Goal: Task Accomplishment & Management: Manage account settings

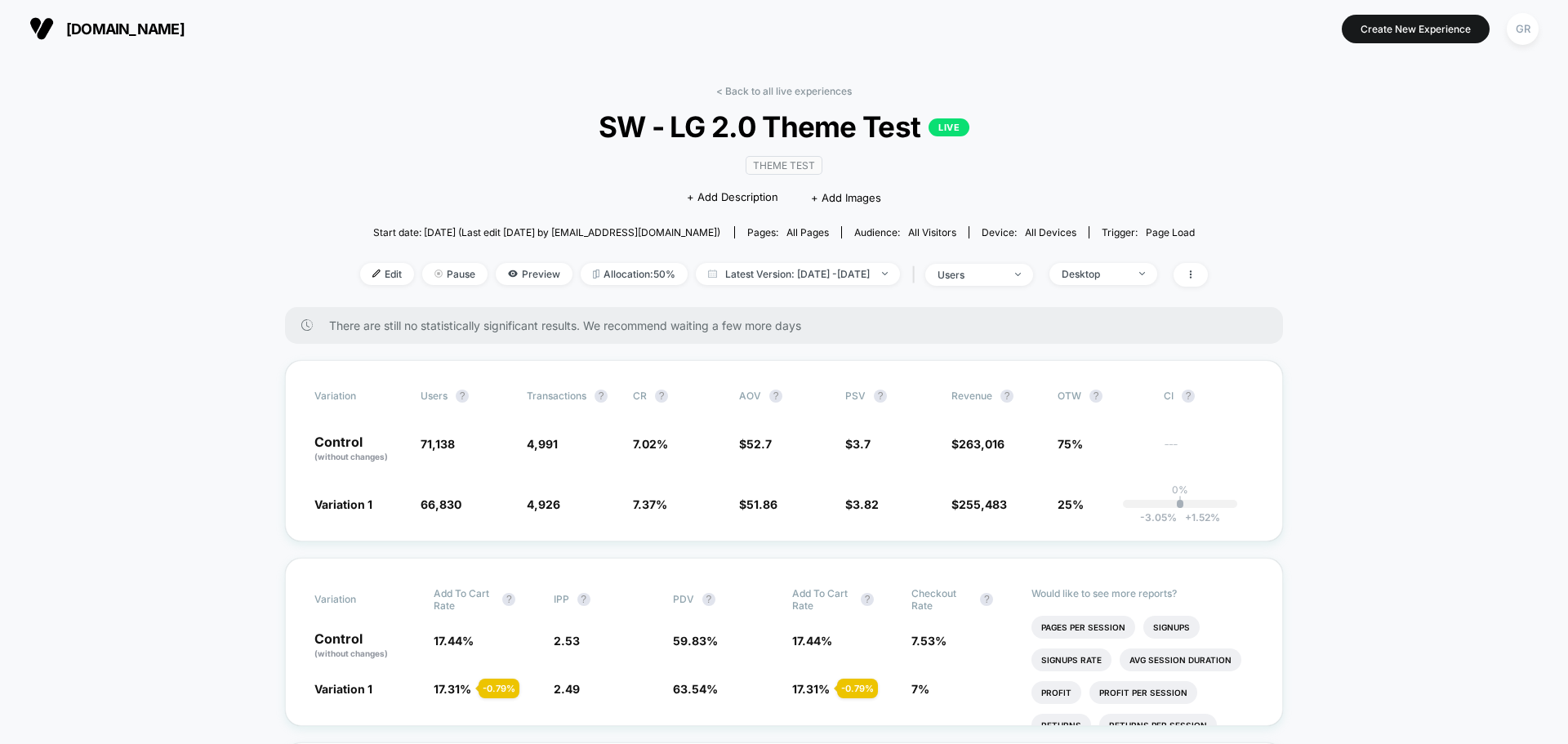
click at [756, 273] on span "Latest Version: [DATE] - [DATE]" at bounding box center [797, 274] width 204 height 22
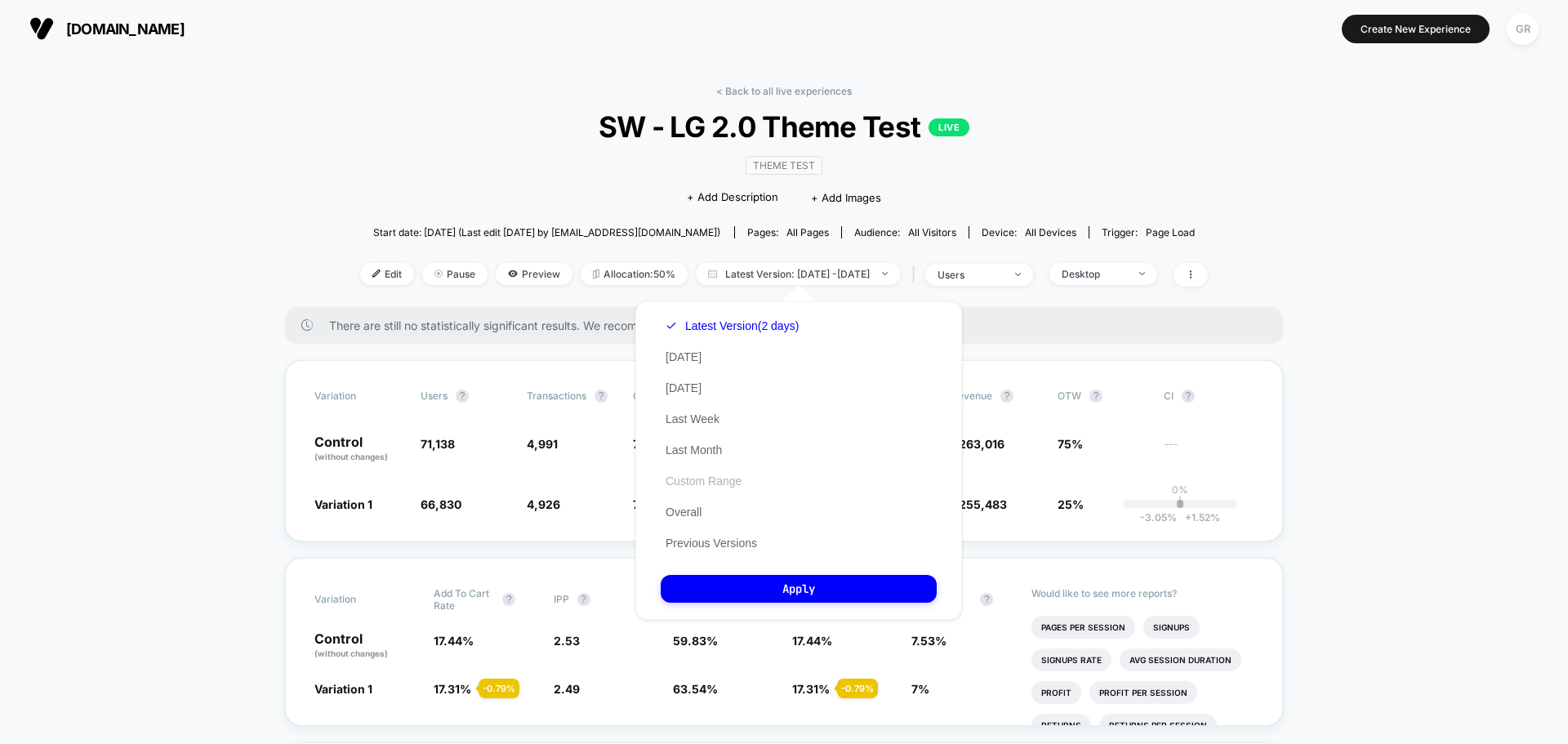
click at [739, 487] on button "Custom Range" at bounding box center [703, 480] width 86 height 14
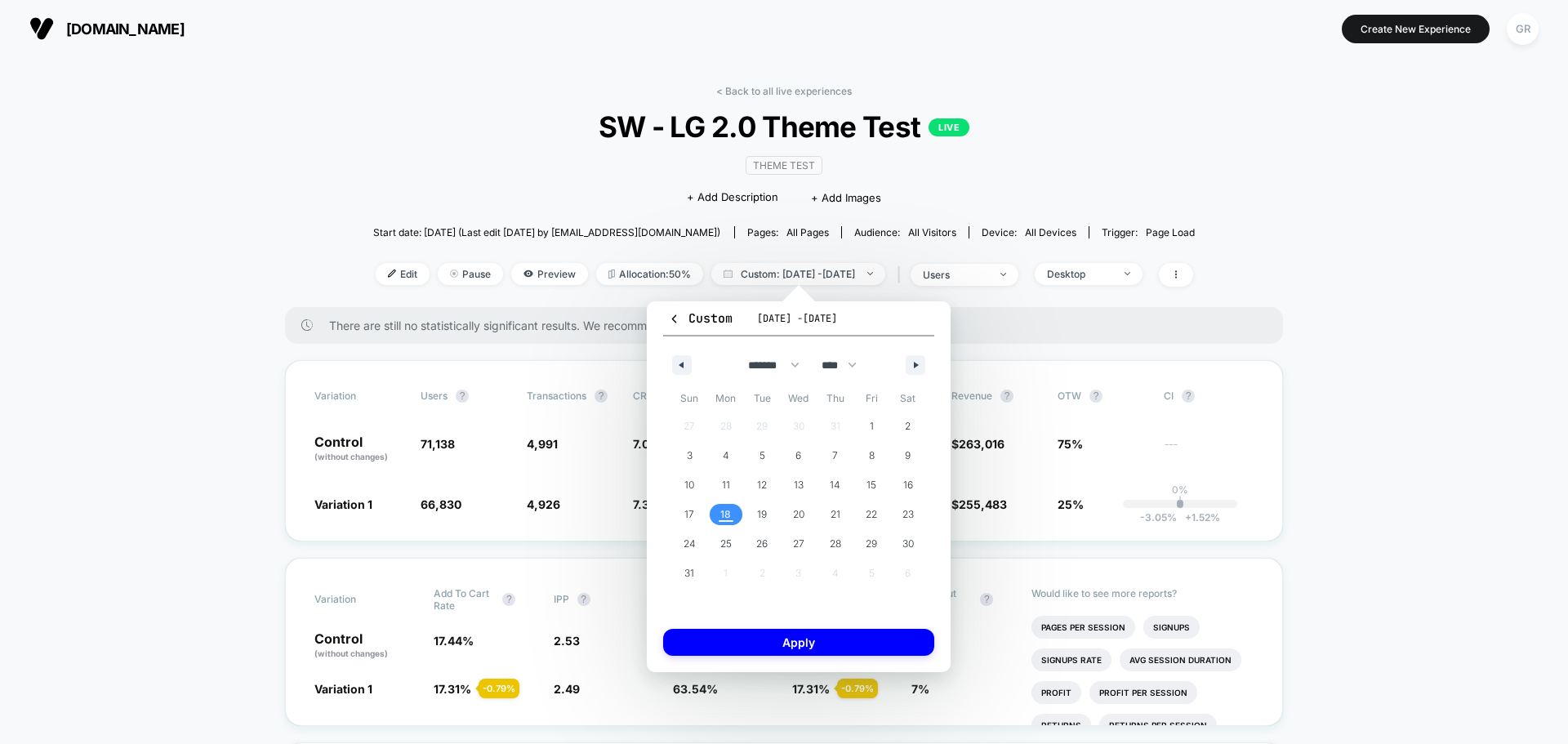
click at [717, 521] on span "18" at bounding box center [726, 514] width 36 height 21
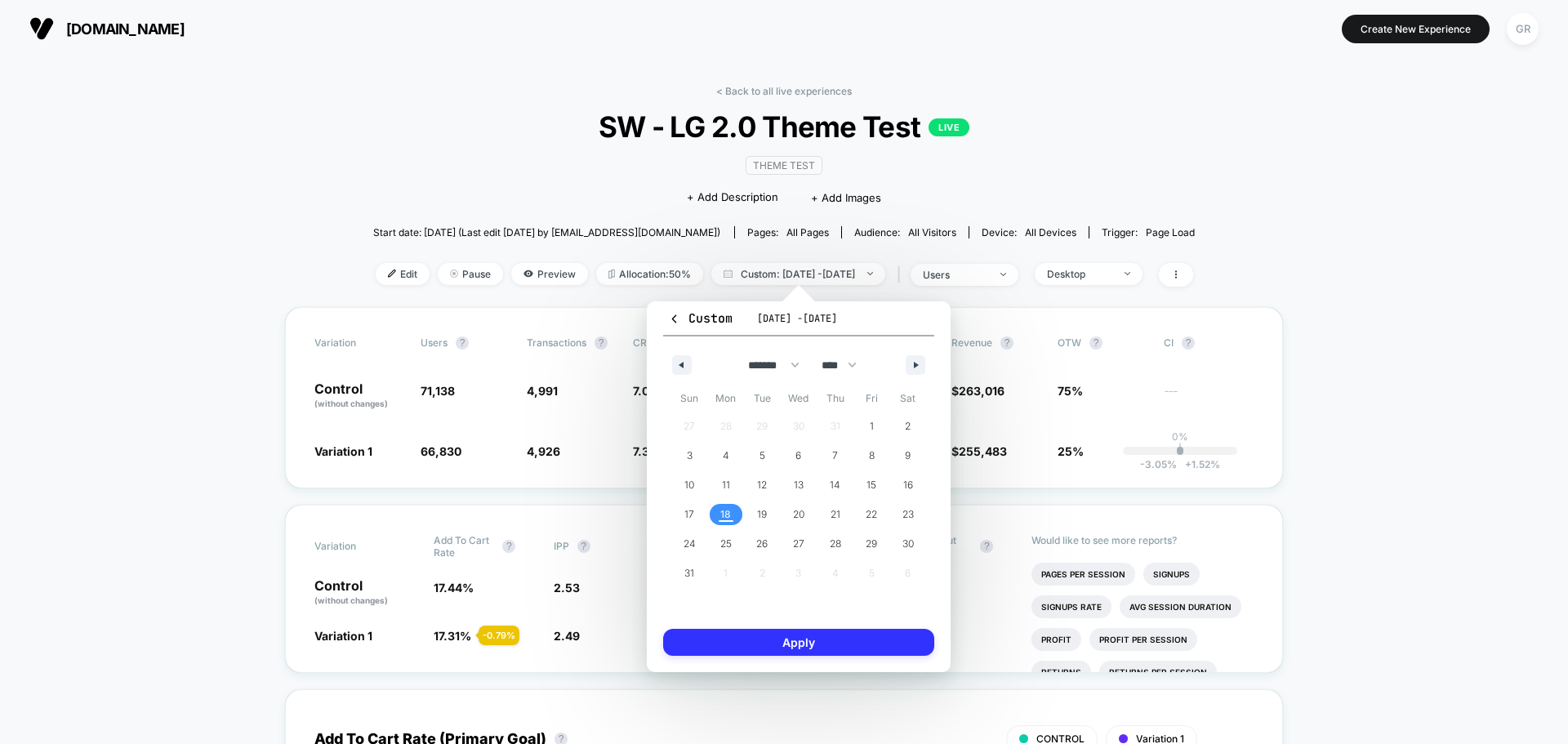
click at [780, 646] on button "Apply" at bounding box center [799, 642] width 271 height 27
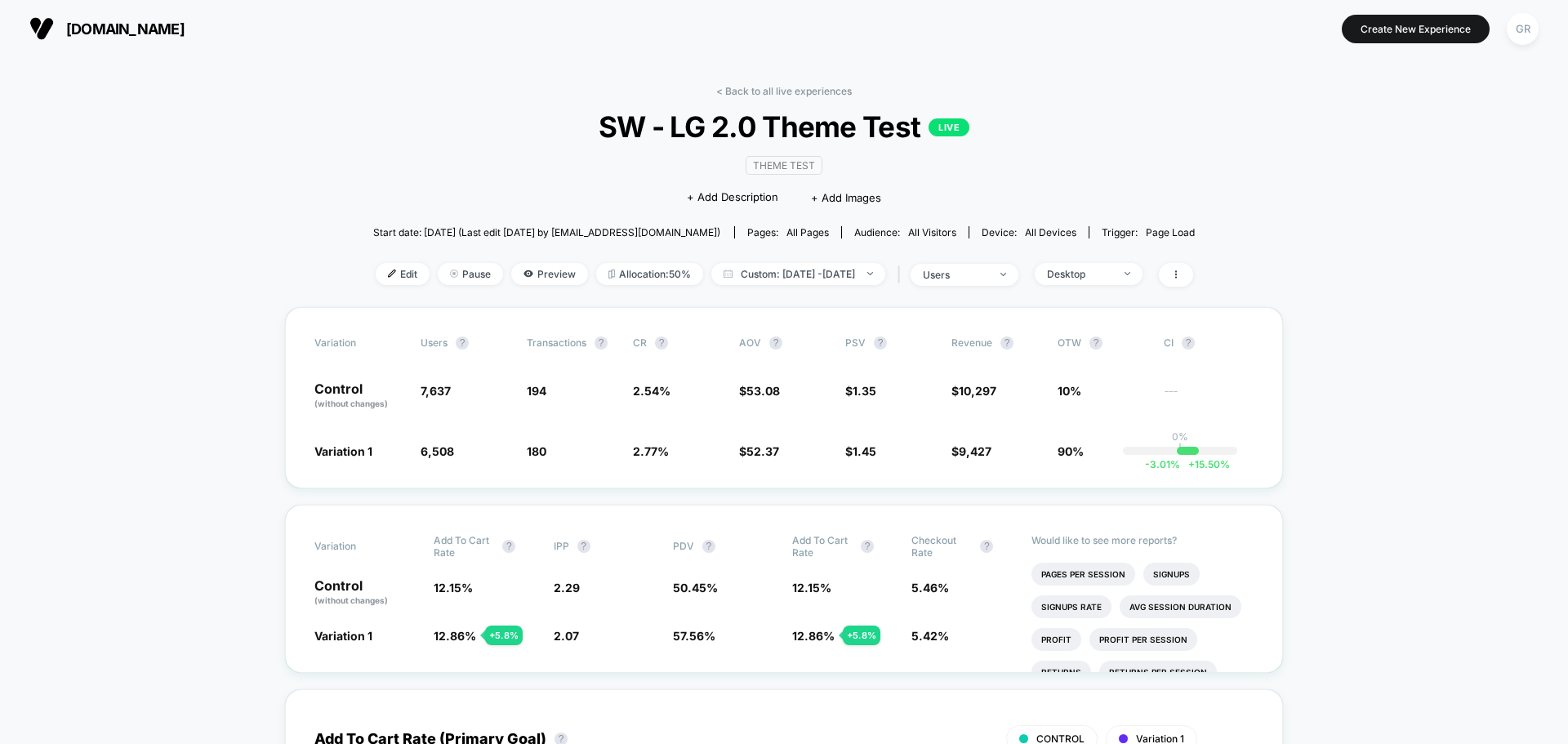
click at [1111, 286] on div "Edit Pause Preview Allocation: 50% Custom: [DATE] - [DATE] | users Desktop" at bounding box center [784, 275] width 823 height 24
click at [1111, 273] on div "Desktop" at bounding box center [1079, 274] width 65 height 12
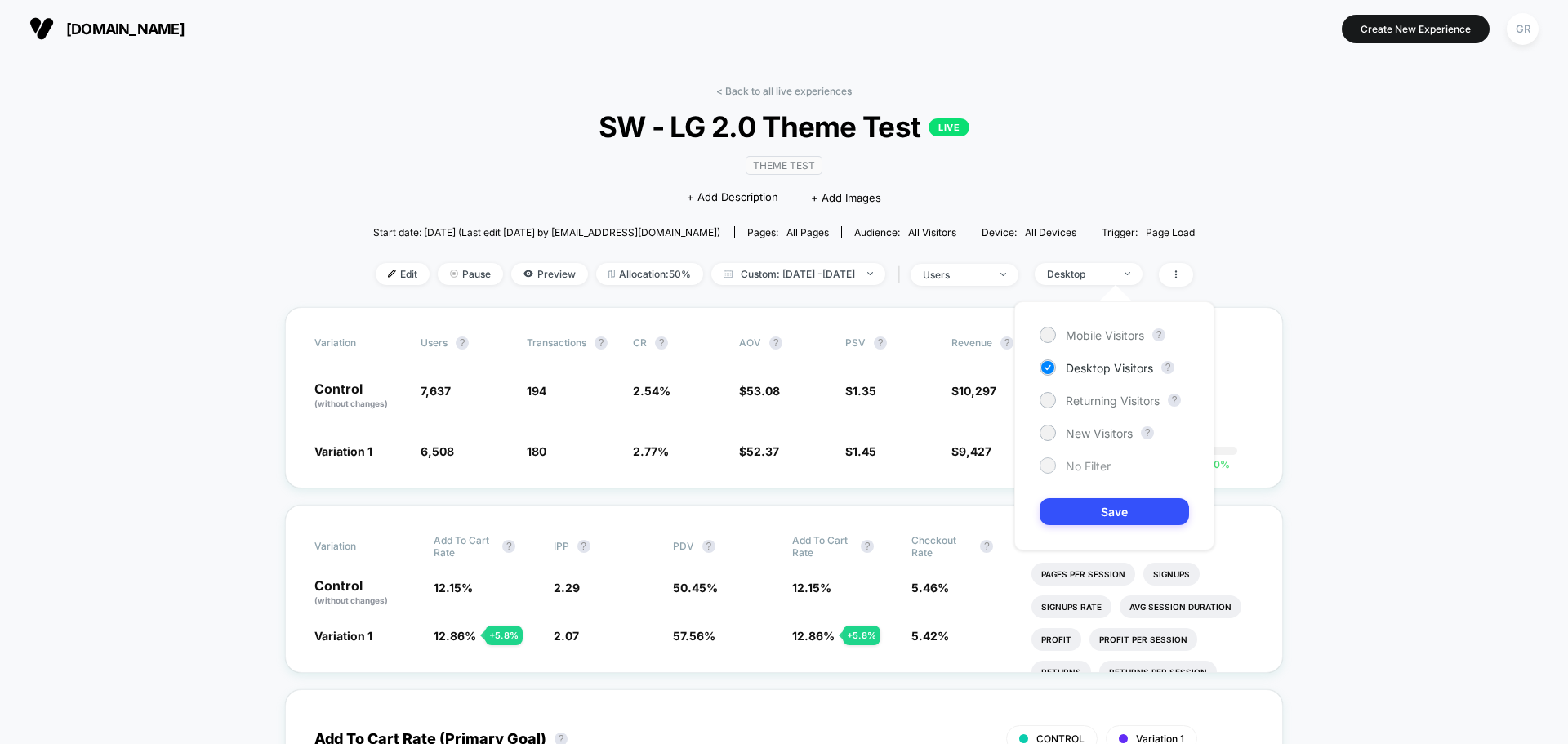
click at [1072, 463] on span "No Filter" at bounding box center [1087, 466] width 45 height 14
click at [1087, 509] on button "Save" at bounding box center [1114, 512] width 149 height 27
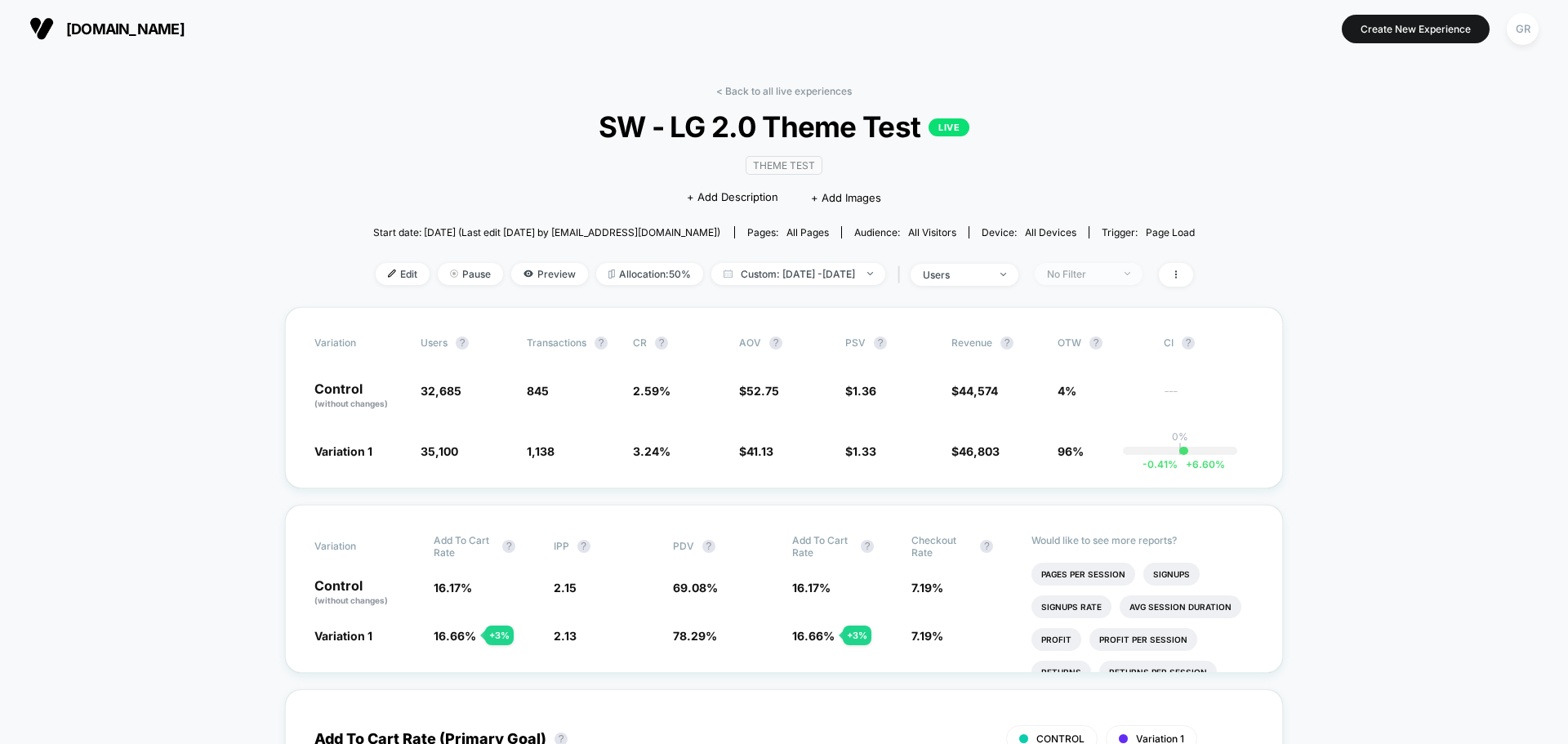
click at [1112, 271] on div "No Filter" at bounding box center [1079, 274] width 65 height 12
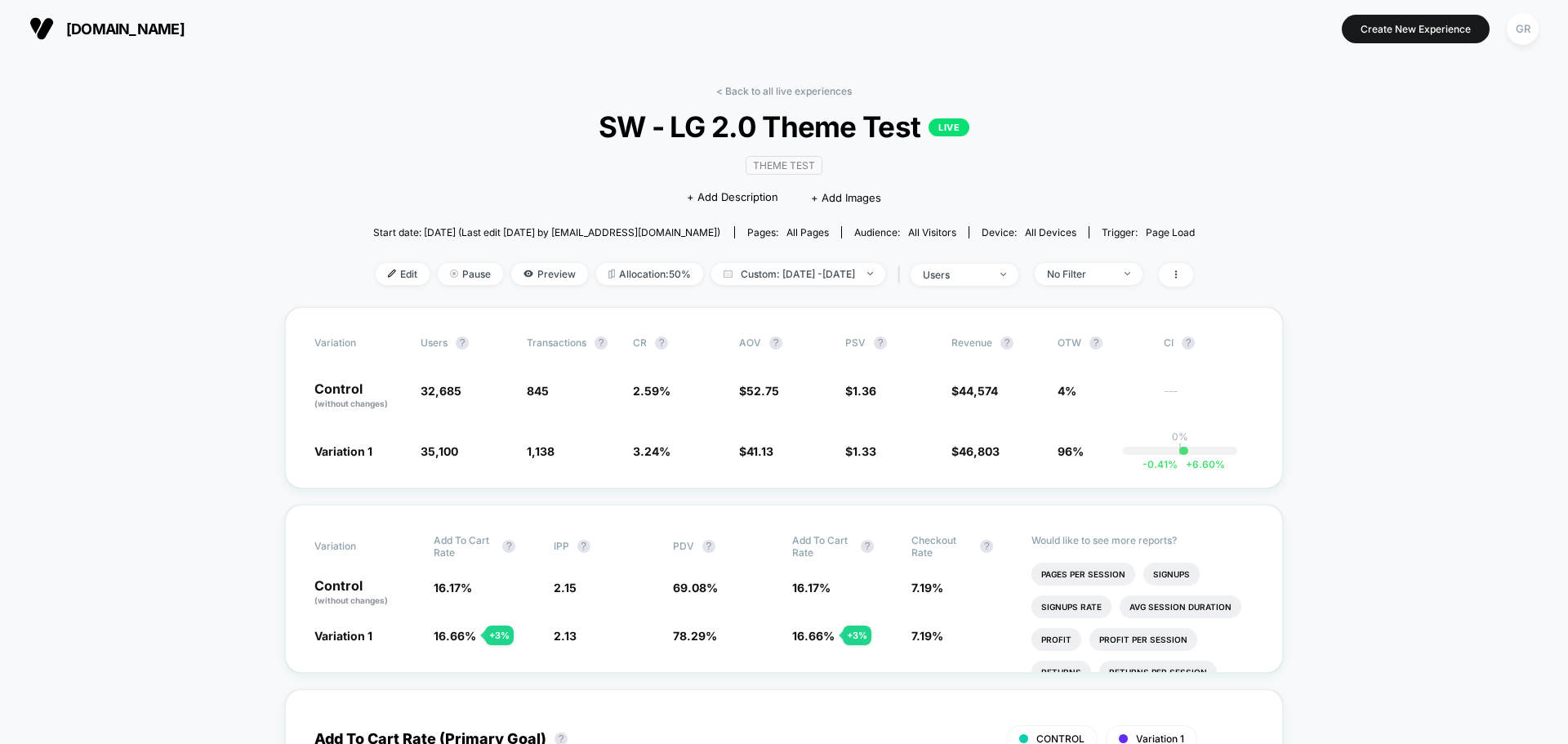
click at [1125, 289] on div "< Back to all live experiences SW - LG 2.0 Theme Test LIVE Theme Test Click to …" at bounding box center [784, 196] width 823 height 222
click at [1112, 272] on div "No Filter" at bounding box center [1079, 274] width 65 height 12
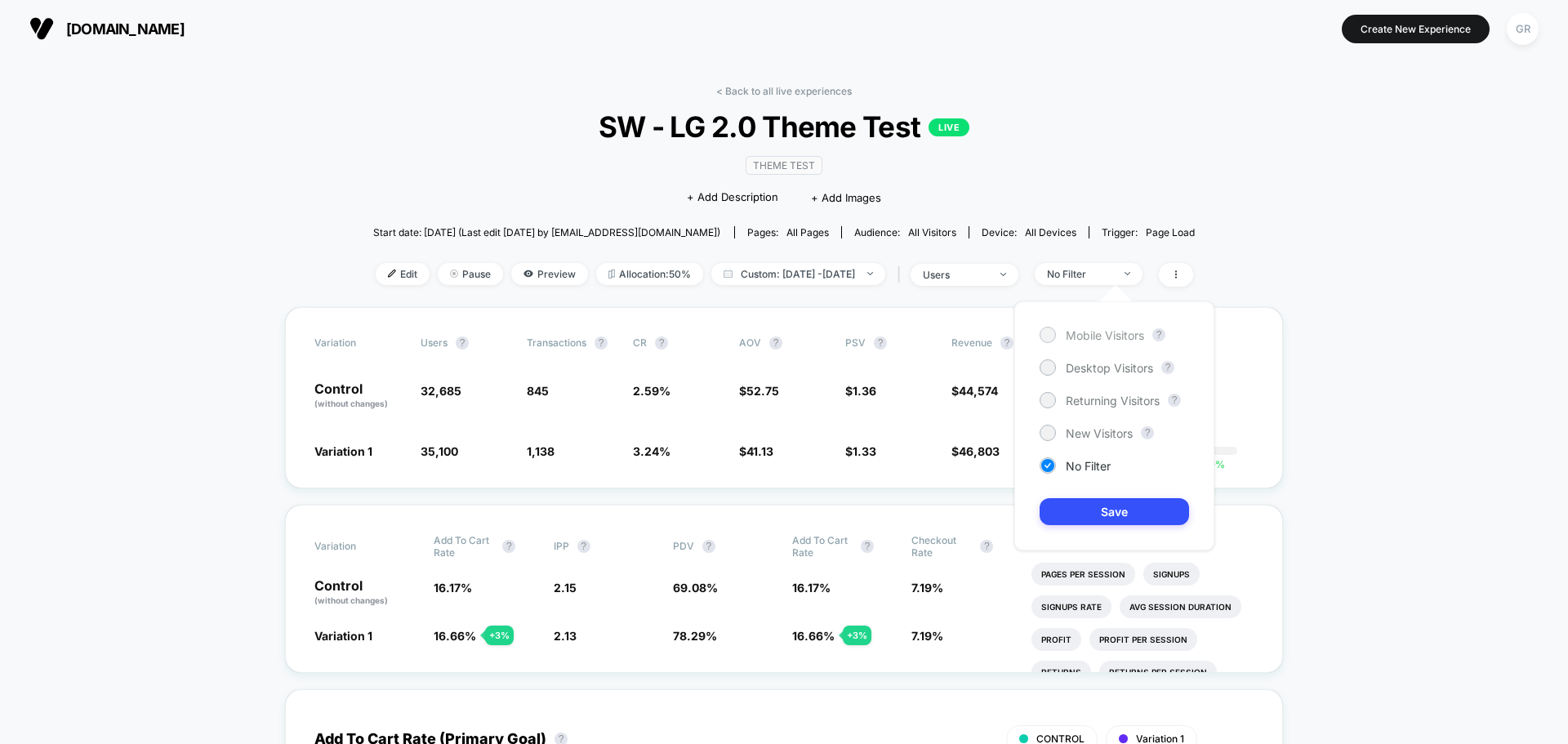
click at [1074, 340] on span "Mobile Visitors" at bounding box center [1104, 335] width 78 height 14
click at [1096, 512] on button "Save" at bounding box center [1114, 512] width 149 height 27
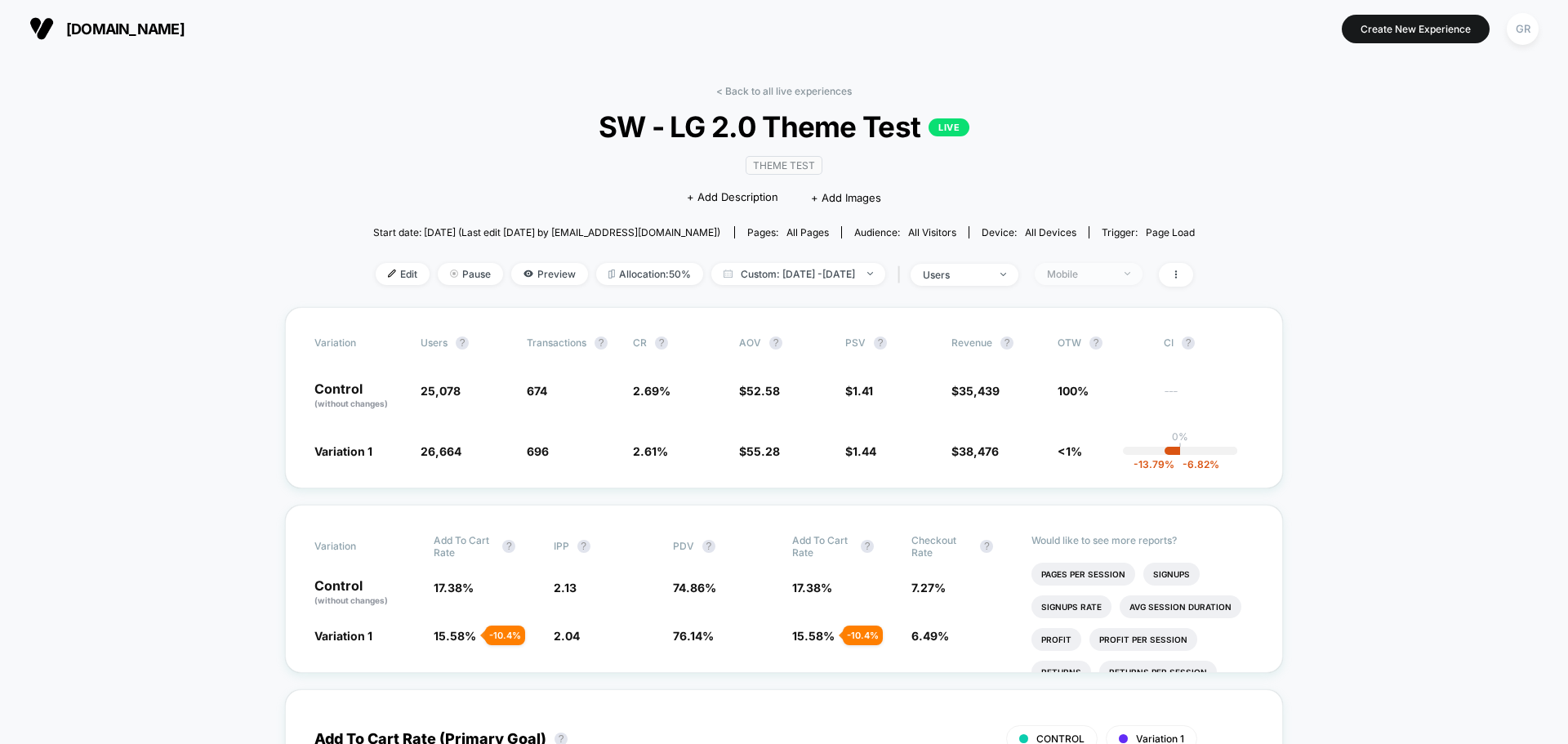
click at [1112, 276] on div "Mobile" at bounding box center [1079, 274] width 65 height 12
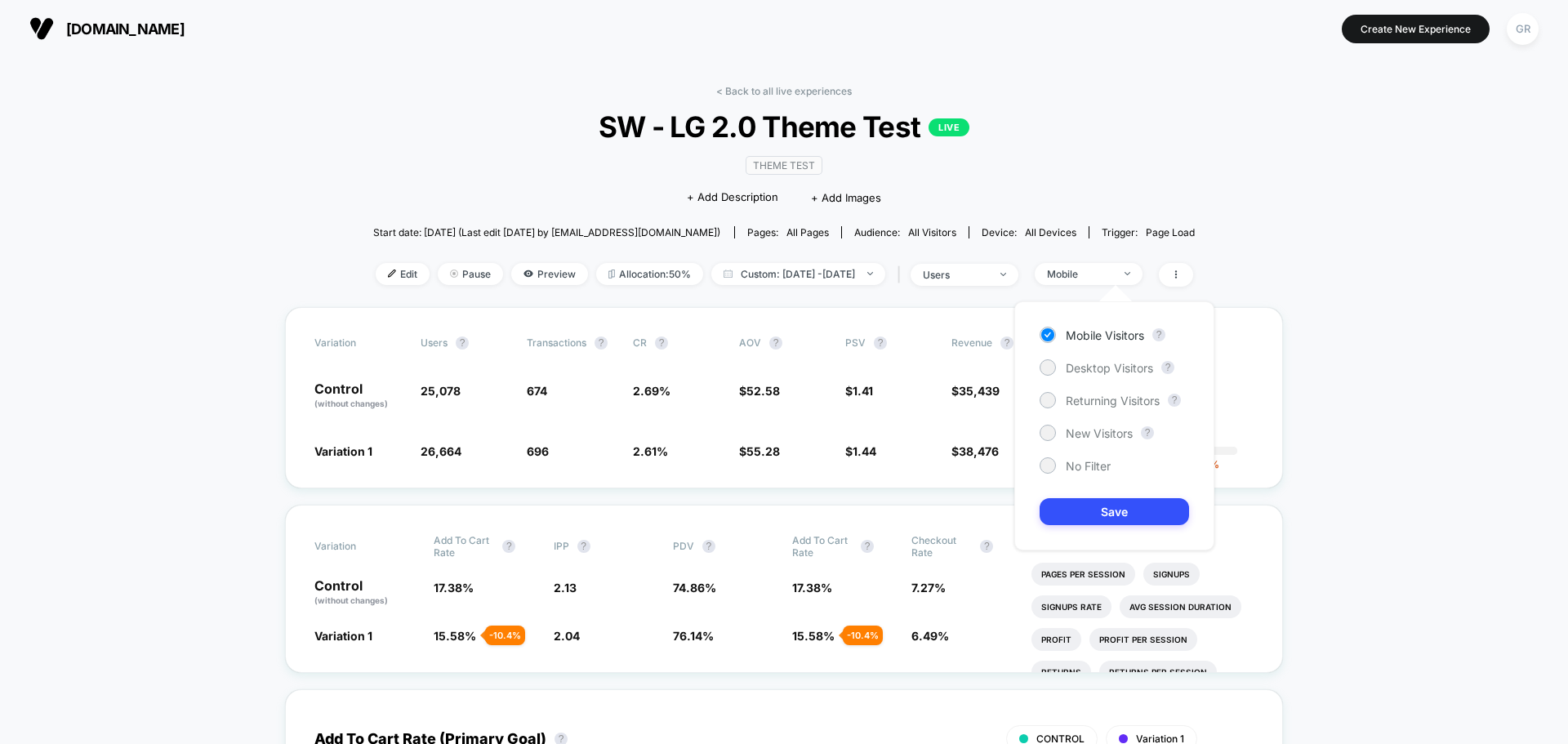
click at [1064, 377] on div "Mobile Visitors ? Desktop Visitors ? Returning Visitors ? New Visitors ? No Fil…" at bounding box center [1114, 426] width 200 height 249
click at [1046, 366] on div at bounding box center [1047, 367] width 12 height 12
click at [1111, 507] on button "Save" at bounding box center [1114, 512] width 149 height 27
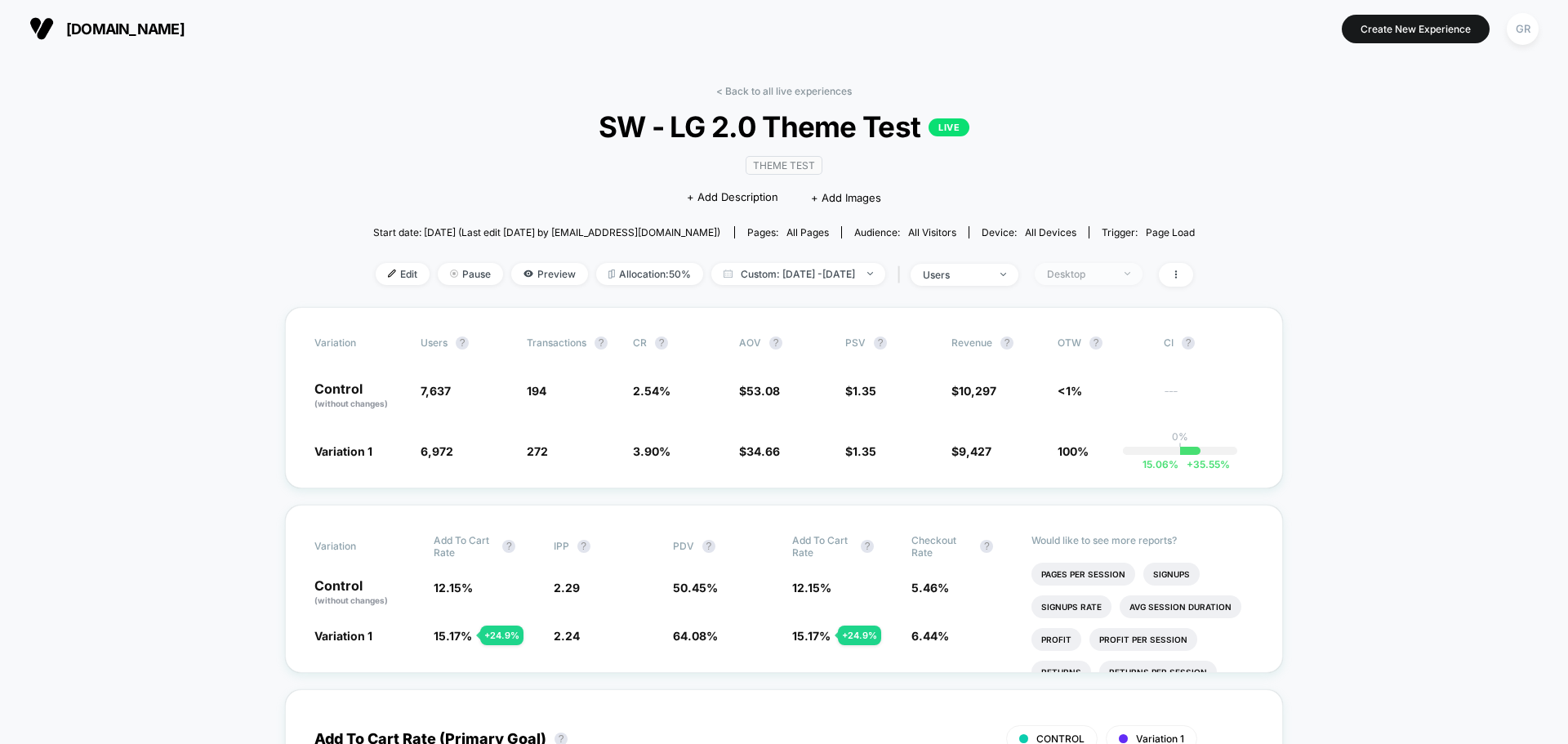
click at [1103, 268] on div "Desktop" at bounding box center [1079, 274] width 65 height 12
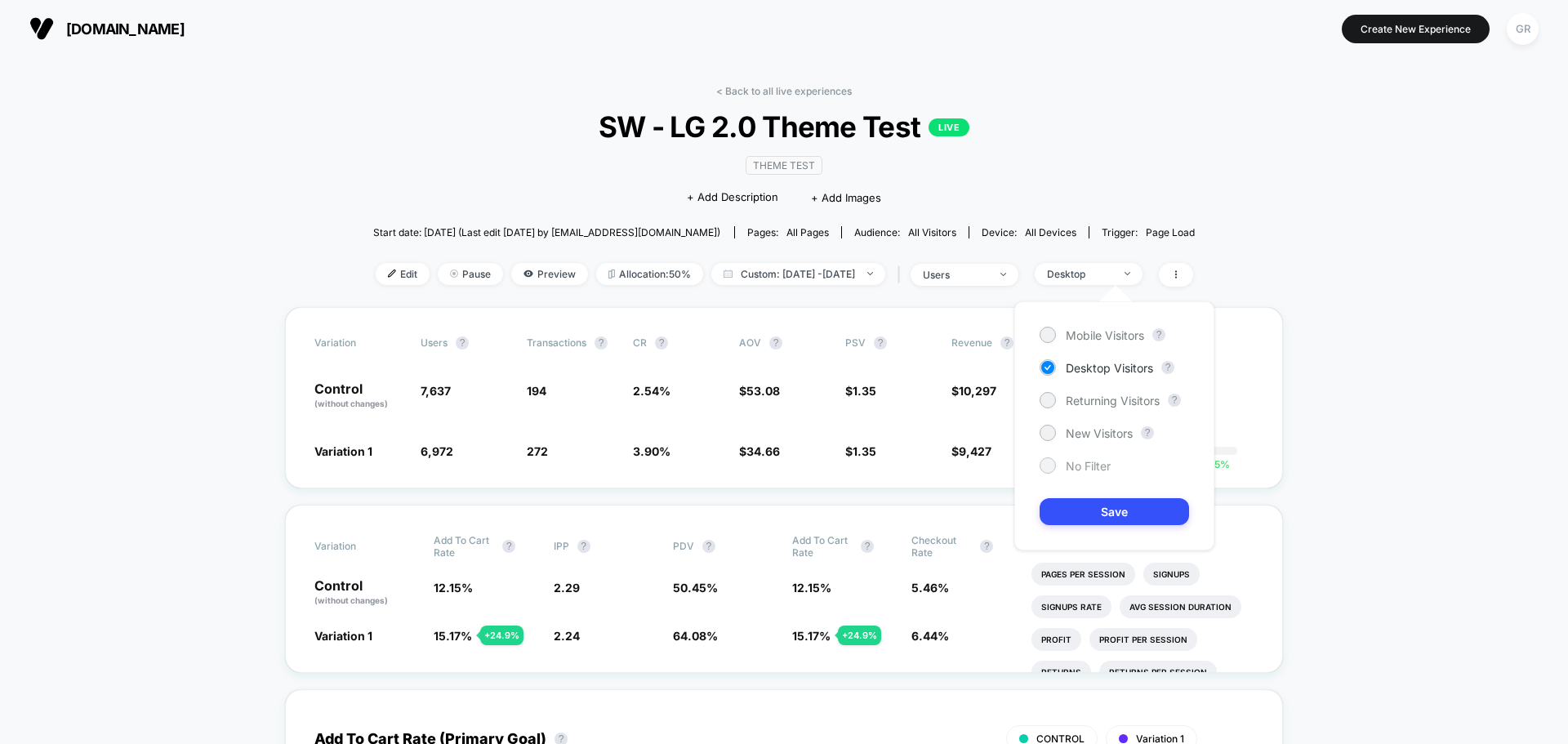
click at [1078, 464] on span "No Filter" at bounding box center [1087, 466] width 45 height 14
click at [1102, 495] on div "Mobile Visitors ? Desktop Visitors ? Returning Visitors ? New Visitors ? No Fil…" at bounding box center [1114, 426] width 200 height 249
click at [1109, 508] on button "Save" at bounding box center [1114, 512] width 149 height 27
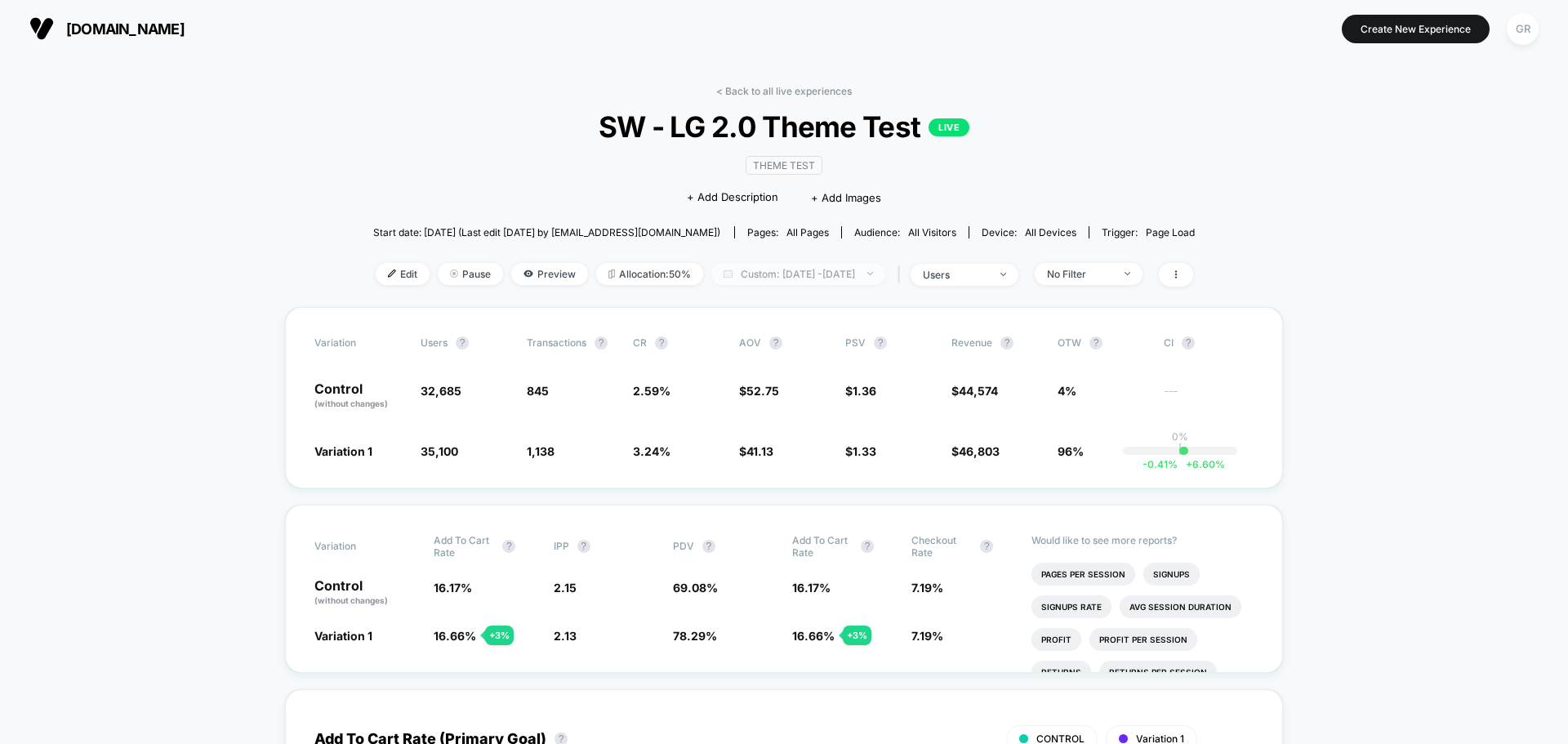
click at [833, 282] on span "Custom: [DATE] - [DATE]" at bounding box center [798, 274] width 174 height 22
select select "*"
select select "****"
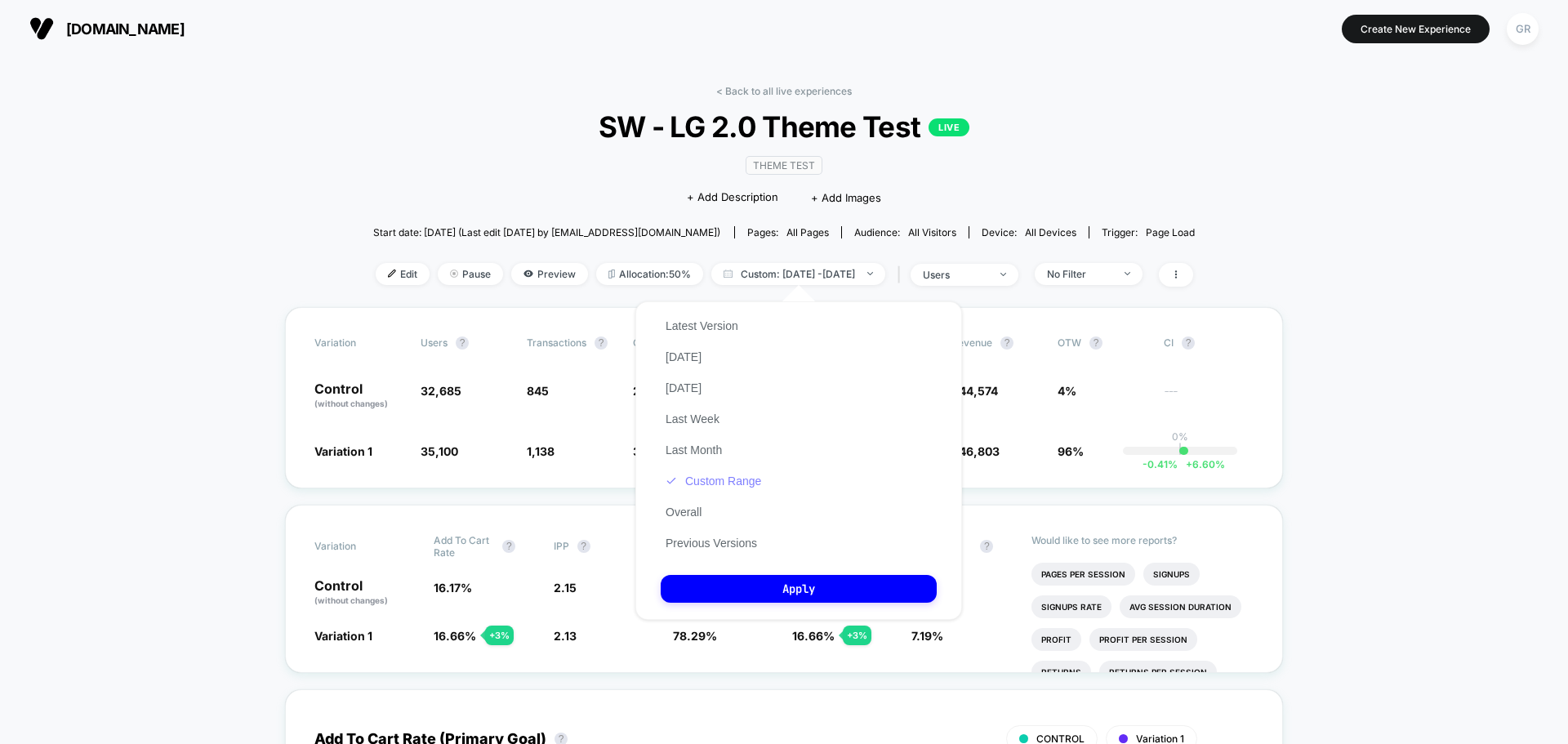
click at [749, 480] on button "Custom Range" at bounding box center [713, 480] width 105 height 14
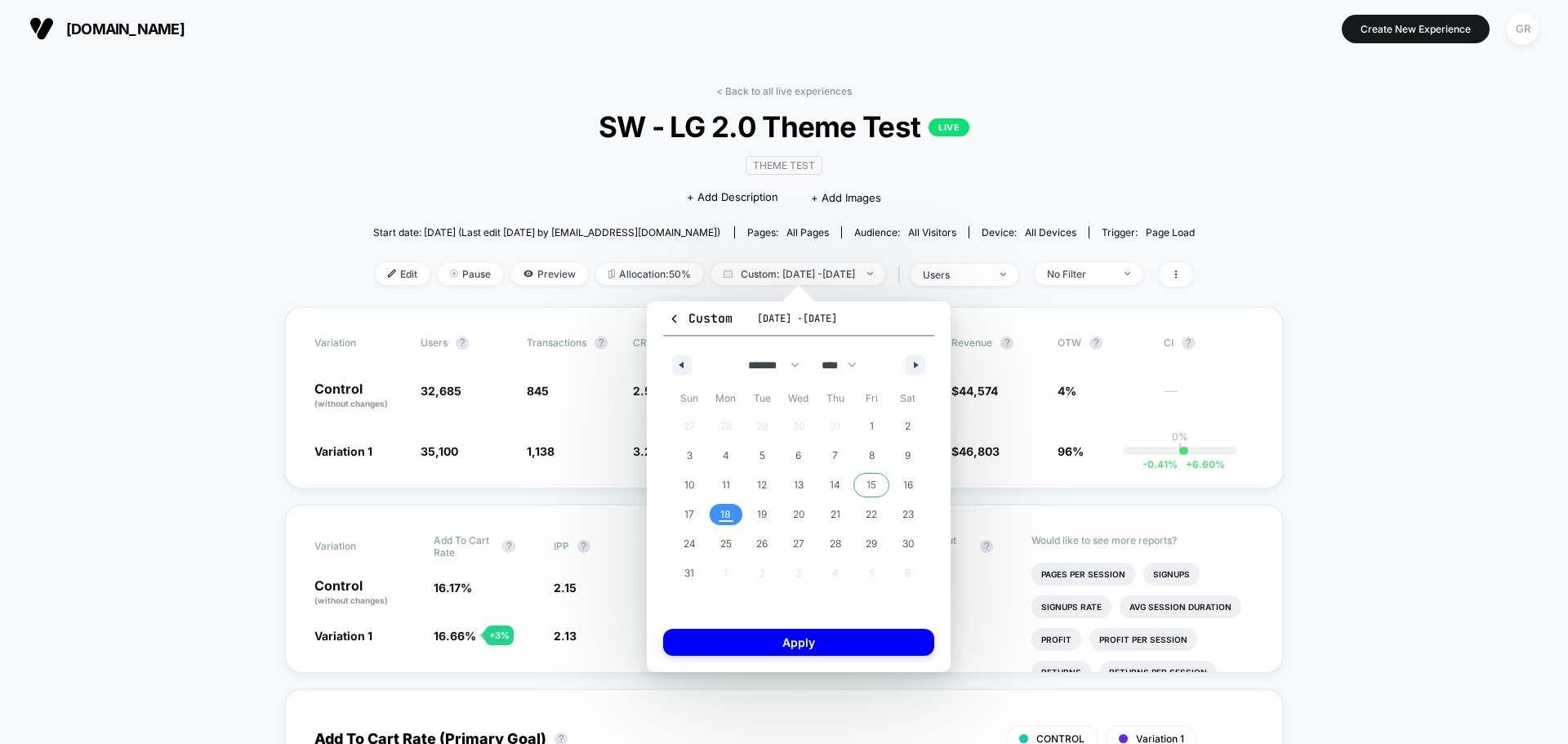
click at [869, 482] on span "15" at bounding box center [871, 485] width 10 height 30
click at [732, 517] on span "18" at bounding box center [726, 514] width 36 height 21
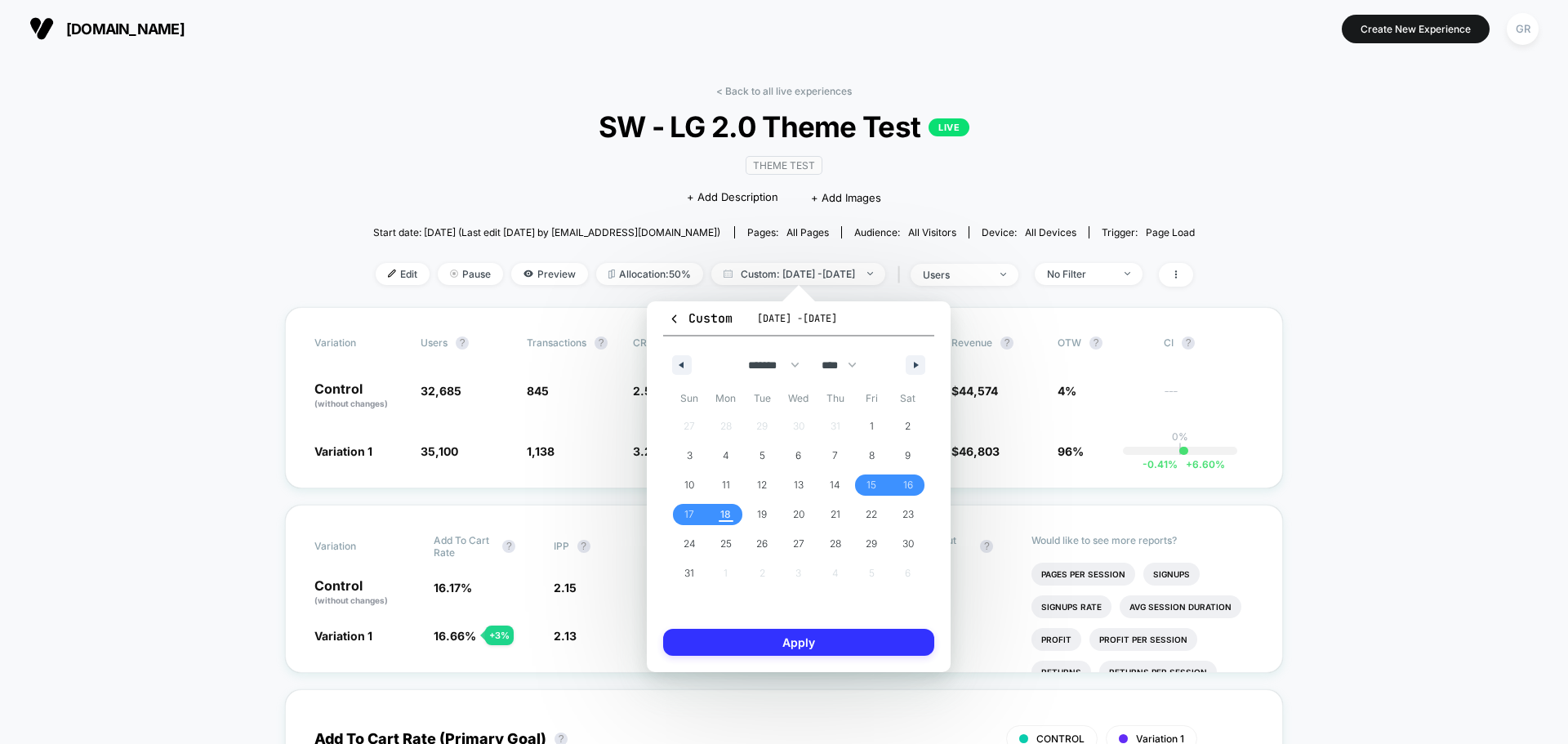
click at [862, 635] on button "Apply" at bounding box center [799, 642] width 271 height 27
